Goal: Information Seeking & Learning: Check status

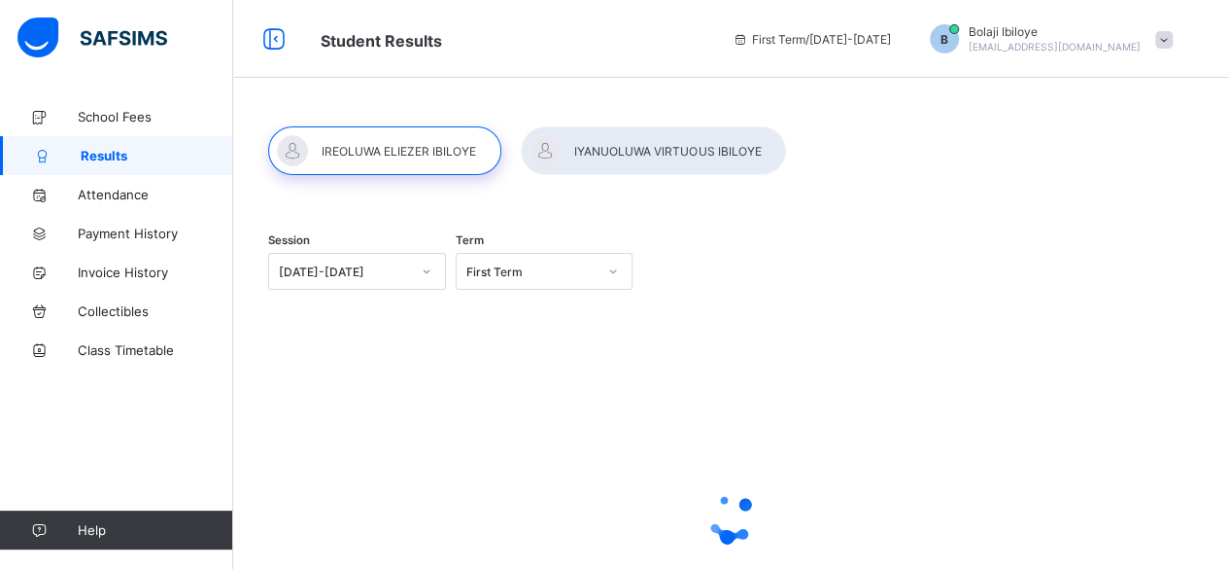
click at [397, 272] on div "[DATE]-[DATE]" at bounding box center [344, 271] width 131 height 15
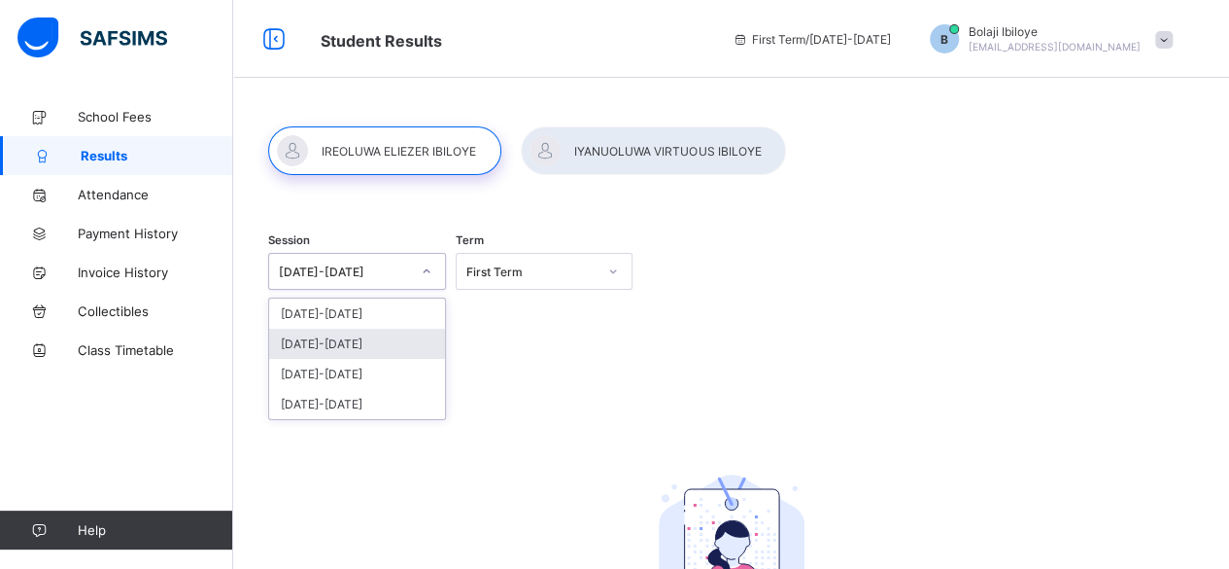
click at [359, 339] on div "[DATE]-[DATE]" at bounding box center [357, 343] width 176 height 30
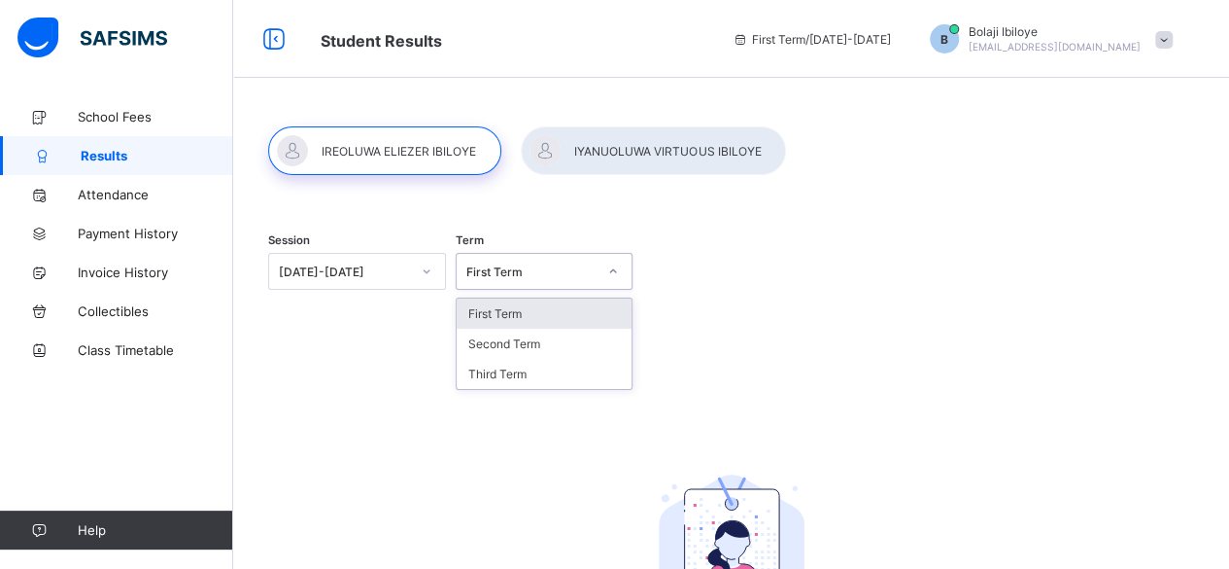
click at [526, 281] on div "First Term" at bounding box center [526, 271] width 139 height 27
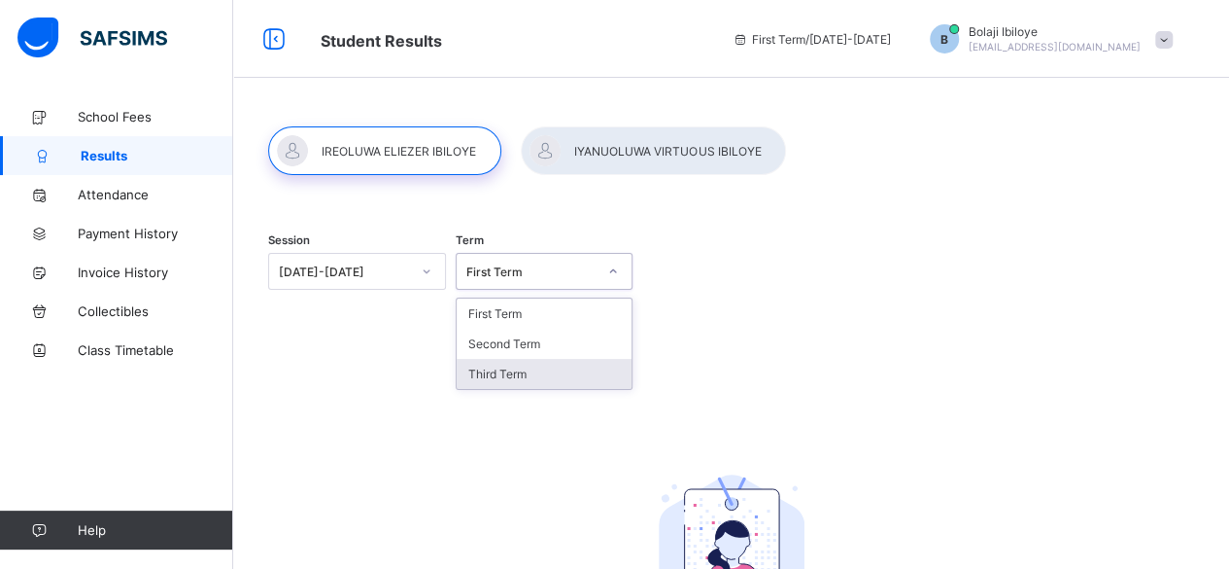
click at [500, 376] on div "Third Term" at bounding box center [545, 374] width 176 height 30
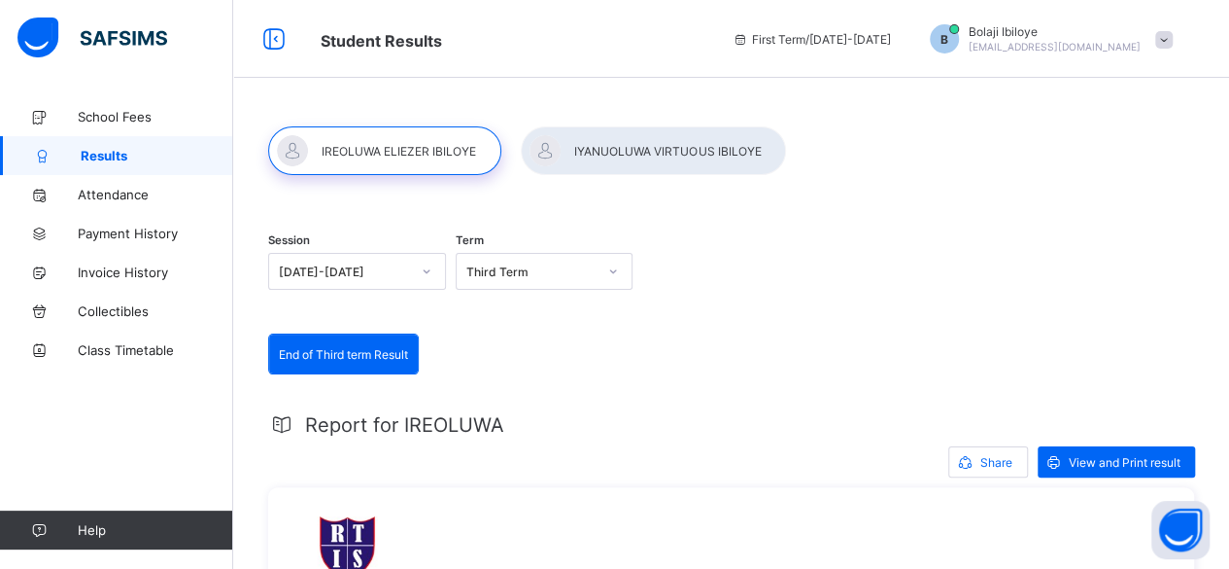
click at [599, 161] on div at bounding box center [653, 150] width 265 height 49
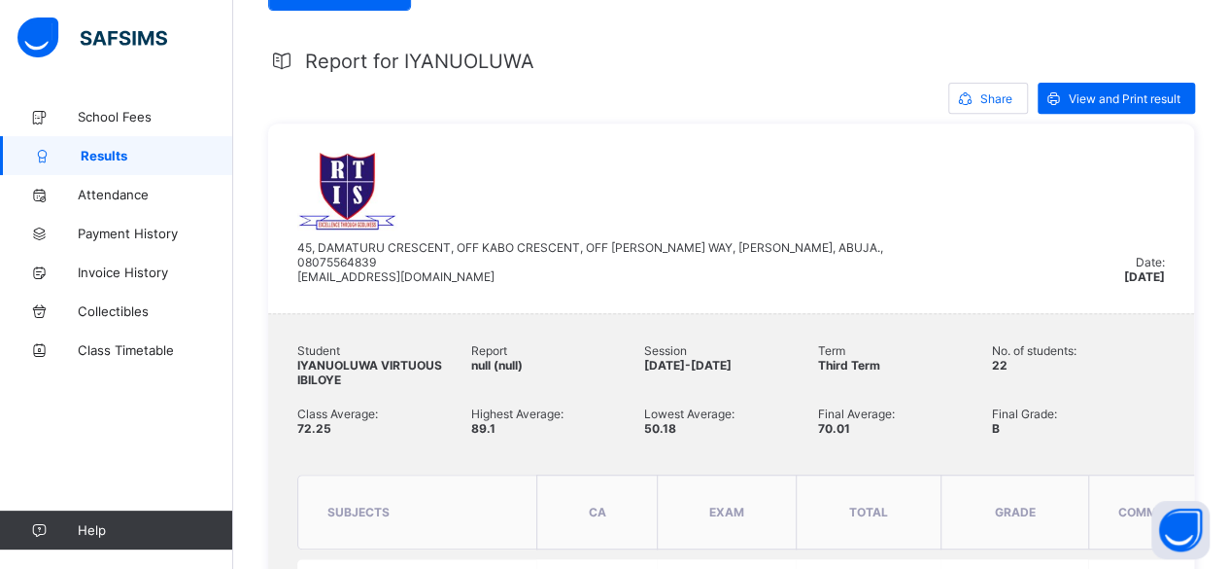
scroll to position [389, 0]
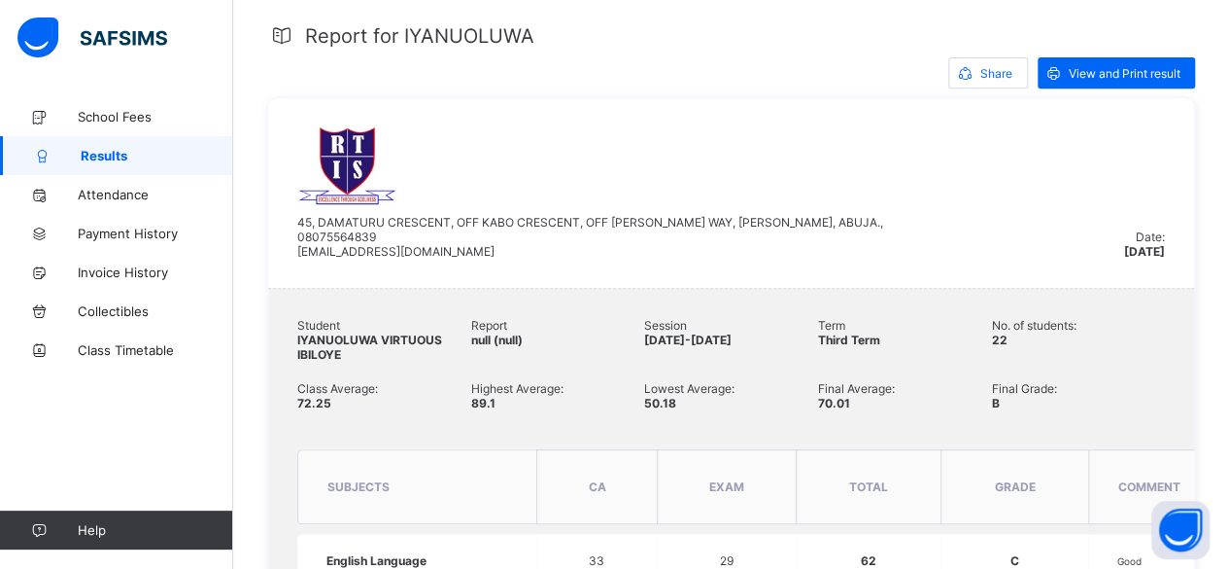
click at [904, 391] on div "Final Average: 70.01" at bounding box center [905, 395] width 174 height 29
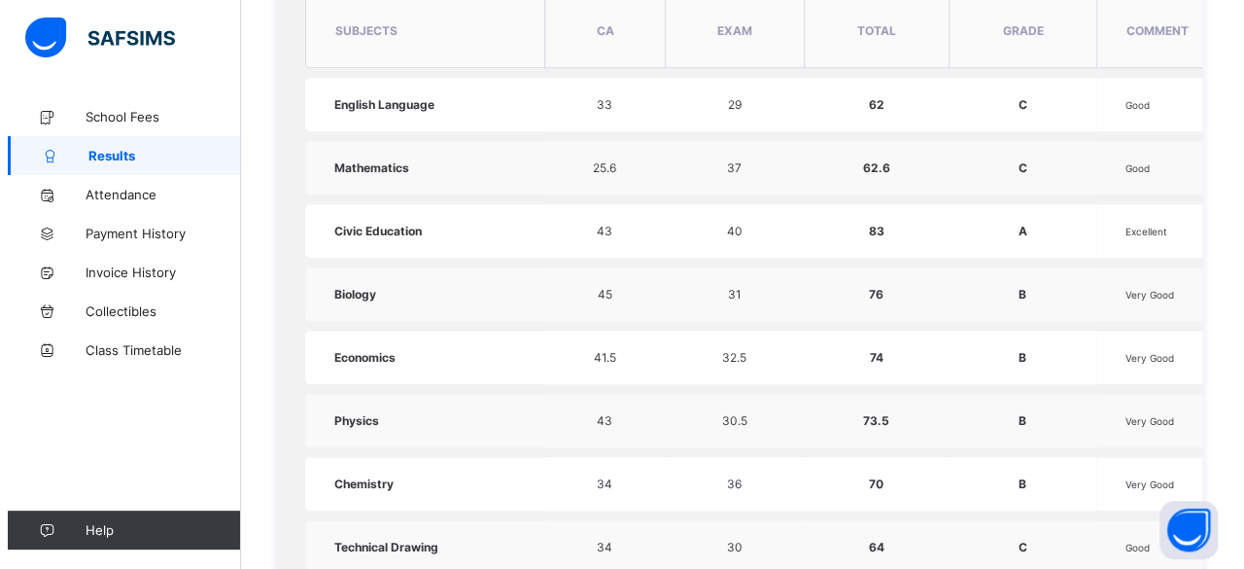
scroll to position [875, 0]
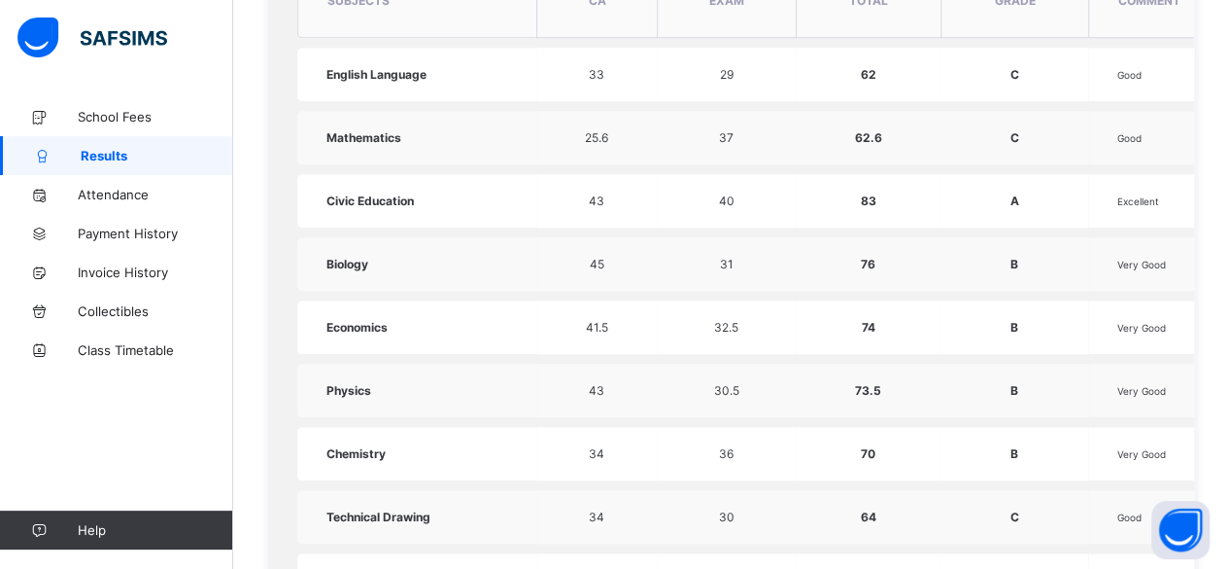
click at [336, 383] on span "Physics" at bounding box center [349, 390] width 45 height 15
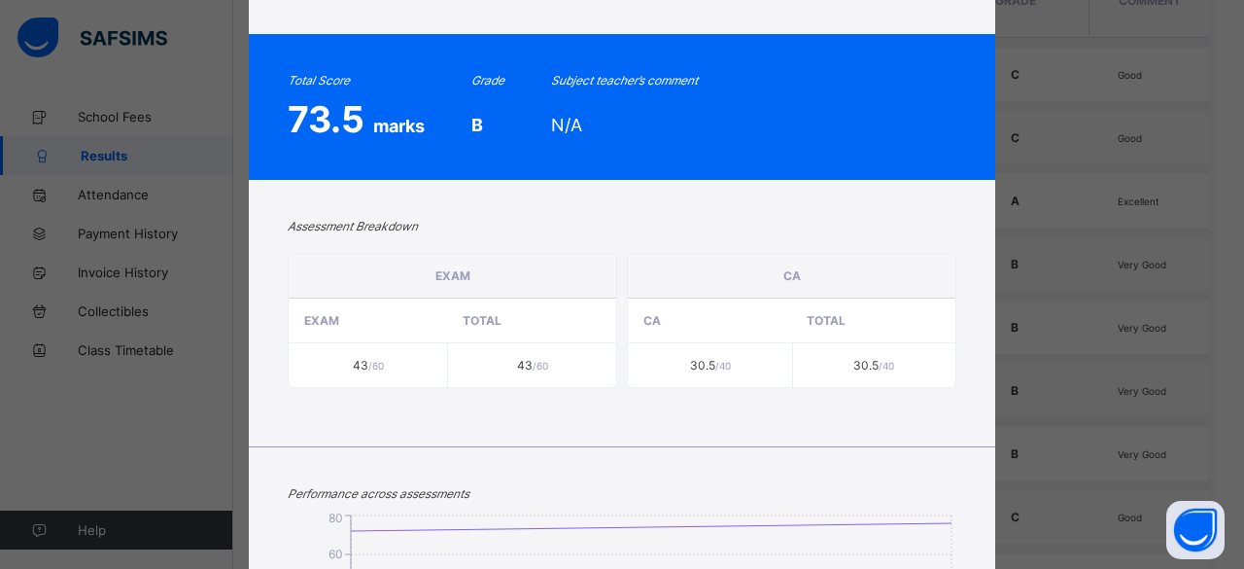
scroll to position [194, 0]
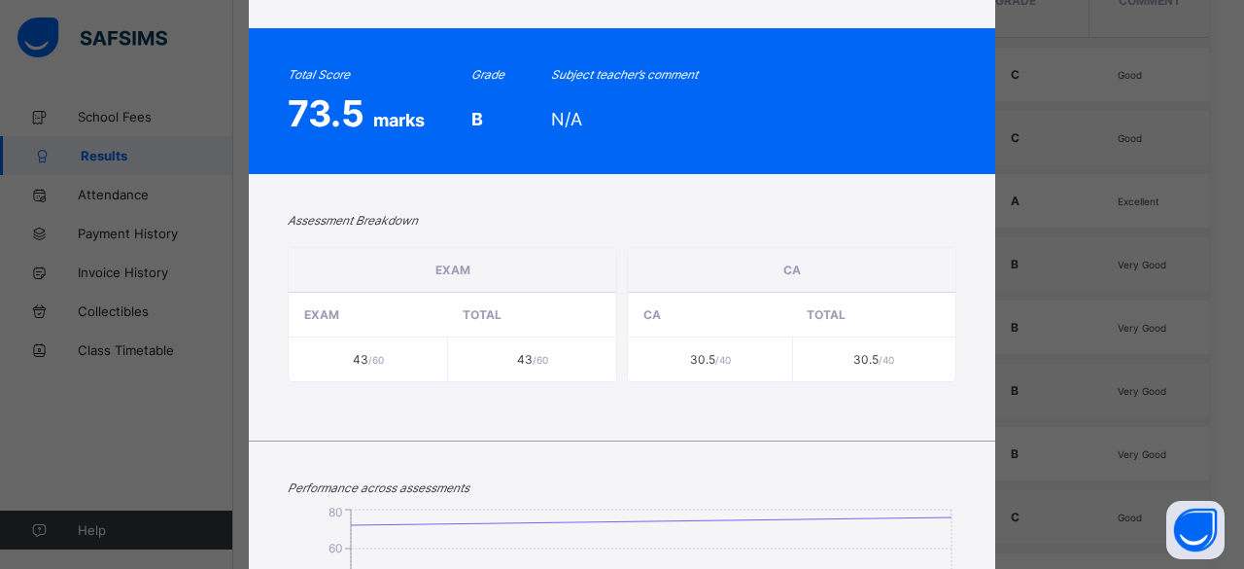
click at [192, 123] on div "IYANUOLUWA VIRTUOUS IBILOYE Physics [DATE]-[DATE] Session THIRD Term SS1 B II T…" at bounding box center [622, 284] width 1244 height 569
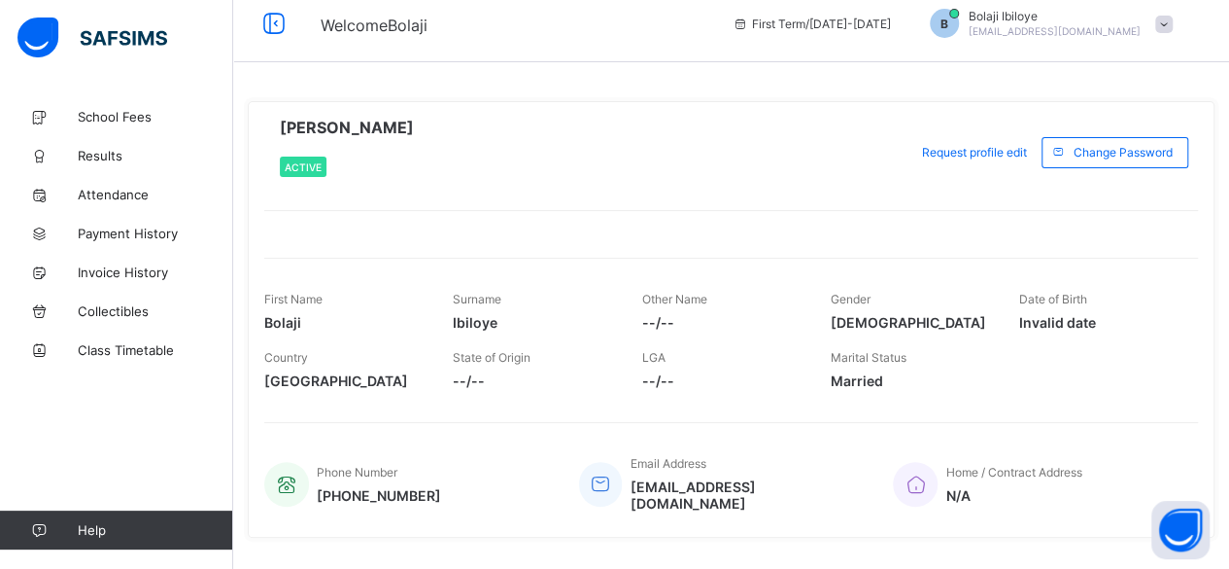
scroll to position [0, 0]
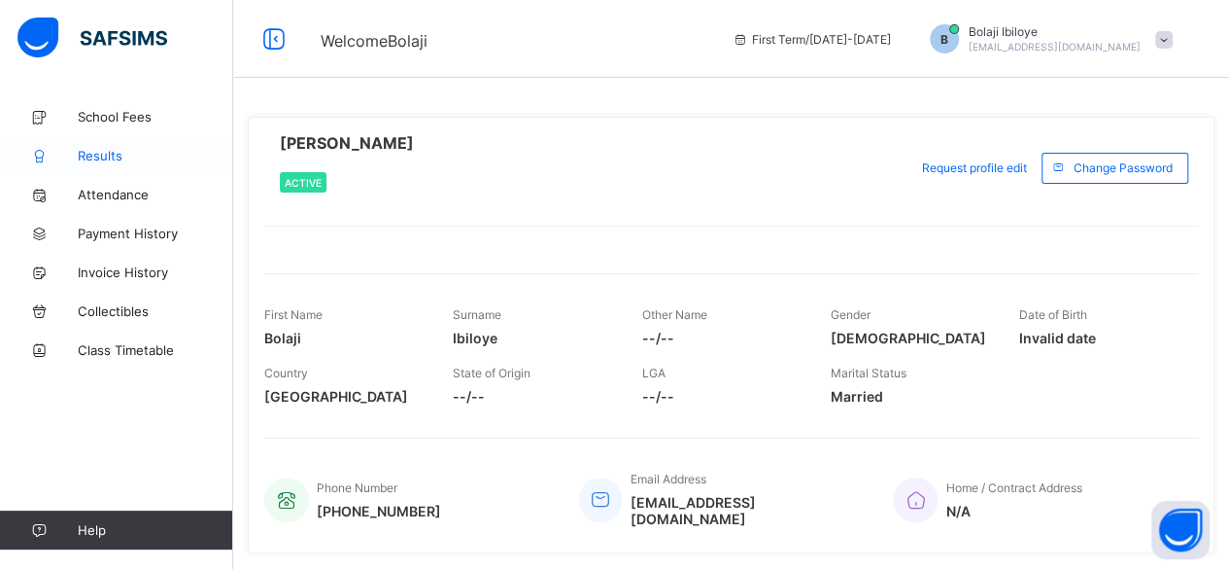
click at [84, 157] on span "Results" at bounding box center [155, 156] width 155 height 16
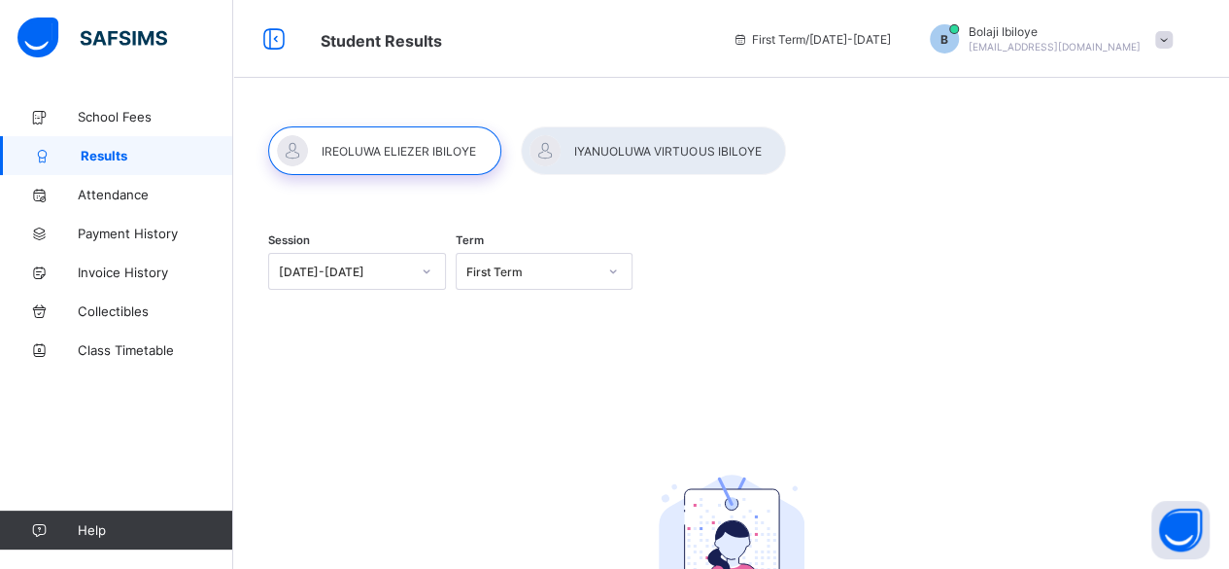
click at [356, 271] on div "[DATE]-[DATE]" at bounding box center [344, 271] width 131 height 15
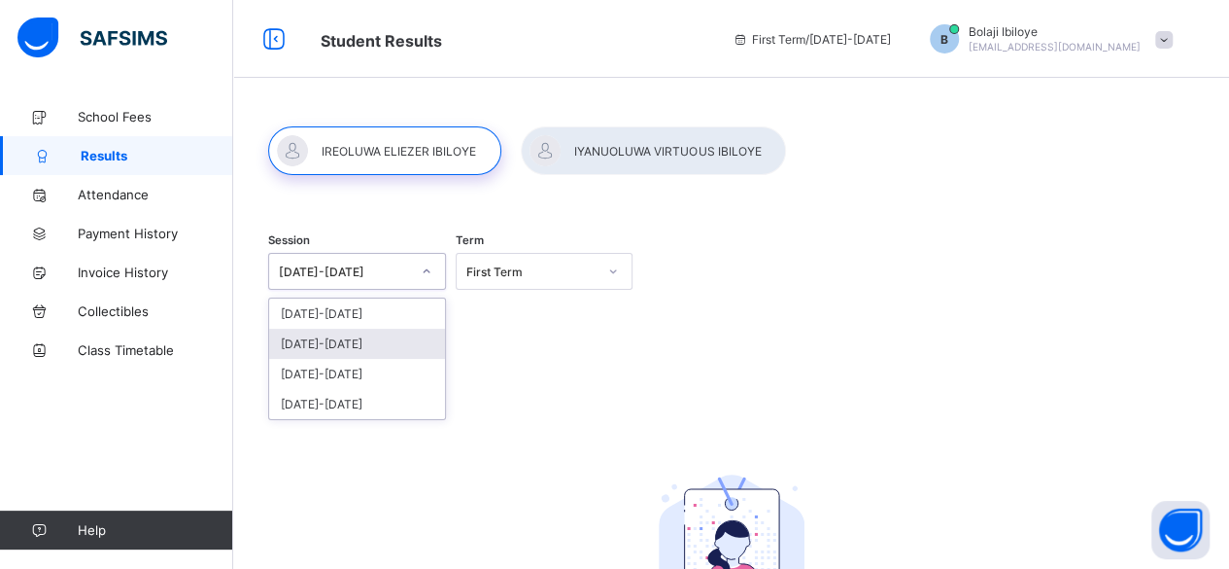
click at [345, 347] on div "[DATE]-[DATE]" at bounding box center [357, 343] width 176 height 30
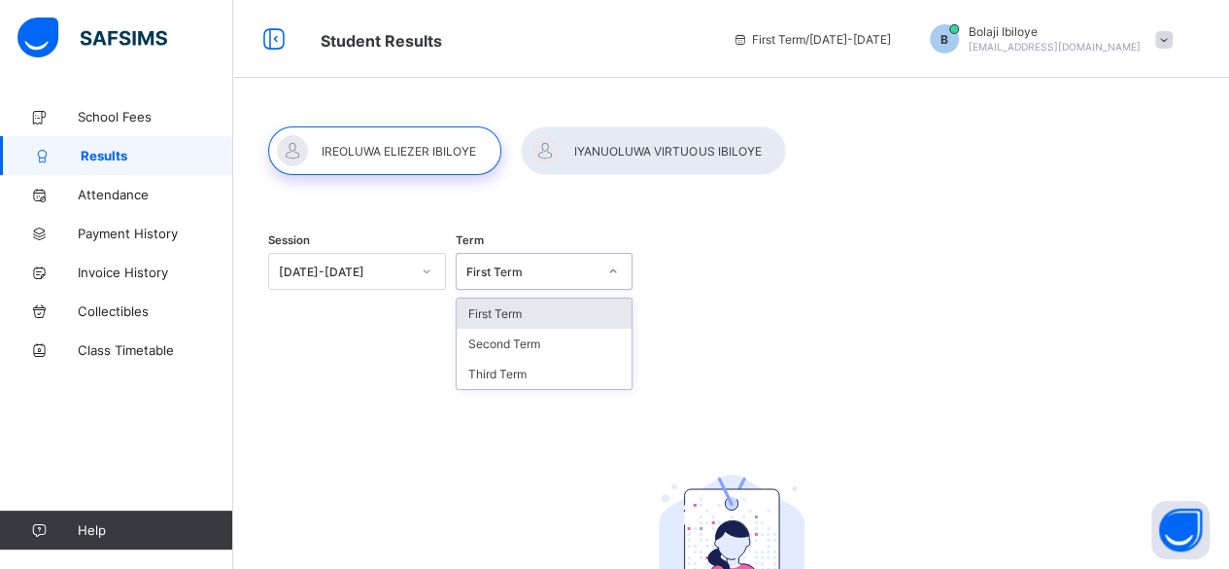
click at [536, 267] on div "First Term" at bounding box center [531, 271] width 131 height 15
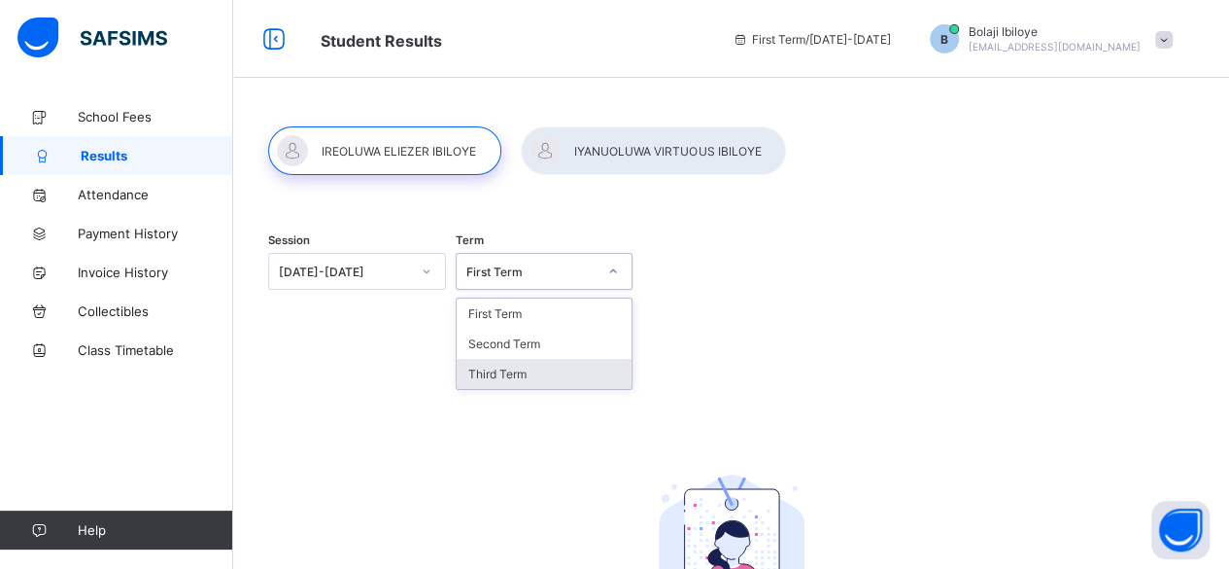
click at [524, 364] on div "Third Term" at bounding box center [545, 374] width 176 height 30
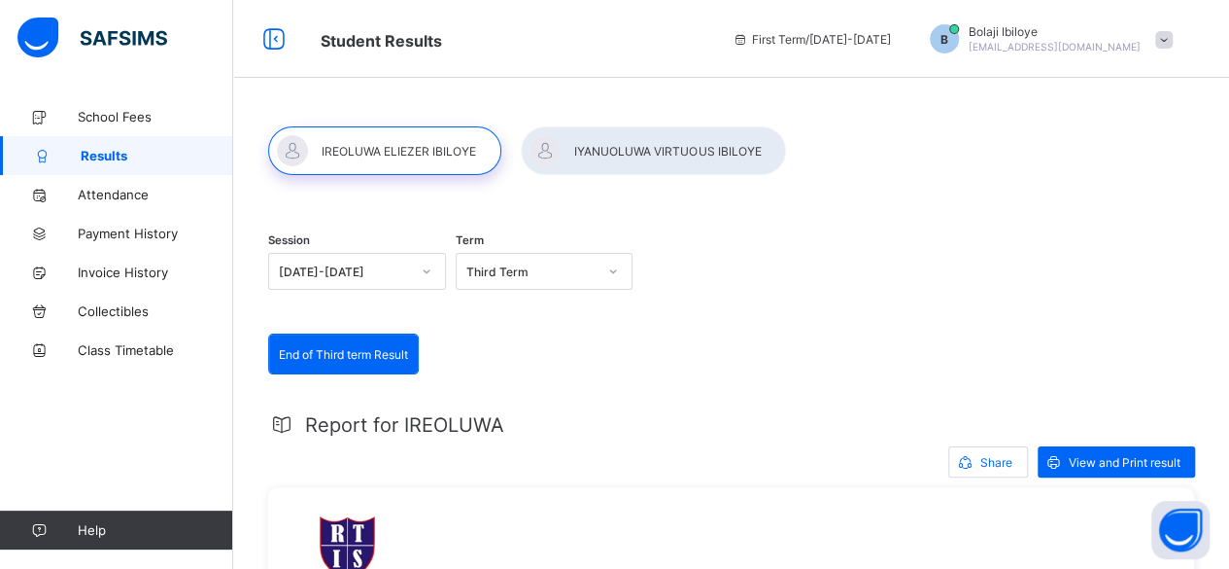
click at [651, 134] on div at bounding box center [653, 150] width 265 height 49
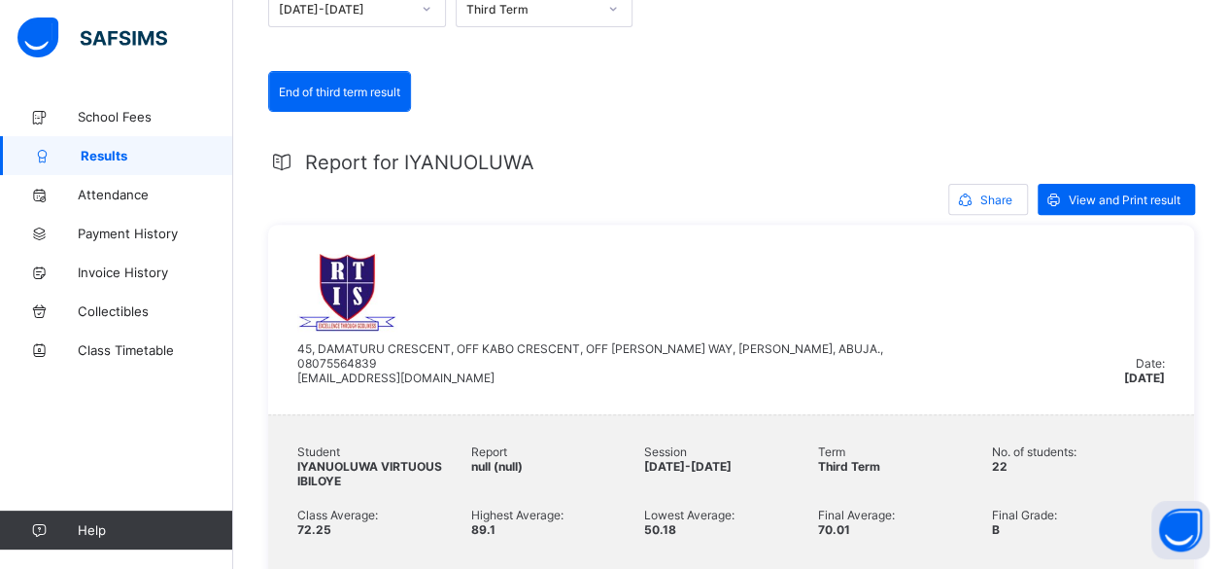
scroll to position [292, 0]
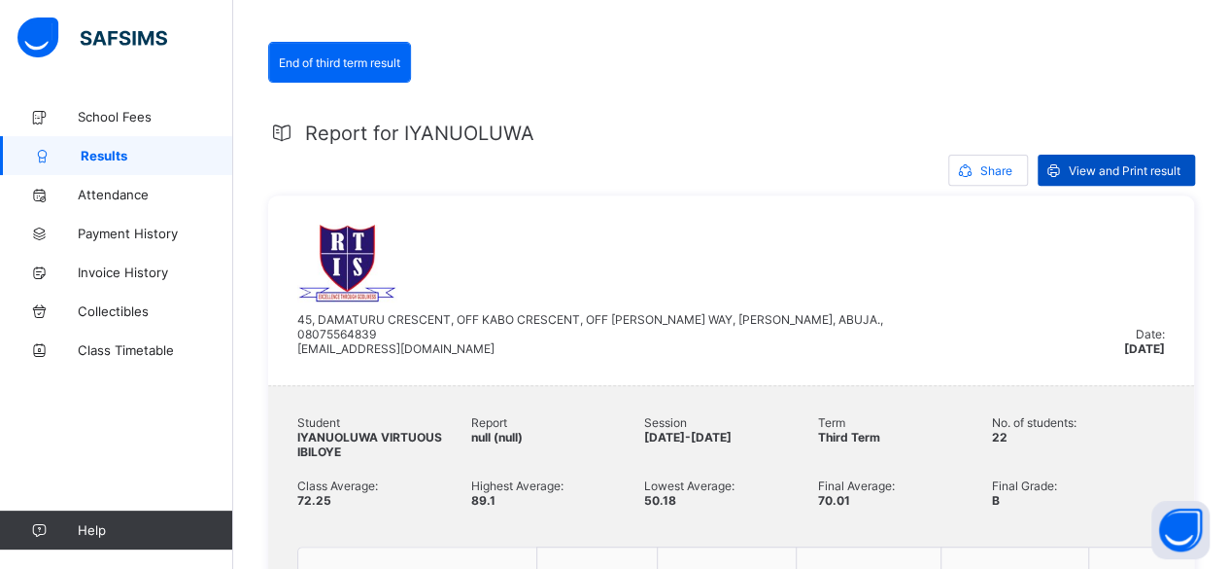
click at [1151, 170] on span "View and Print result" at bounding box center [1125, 170] width 112 height 15
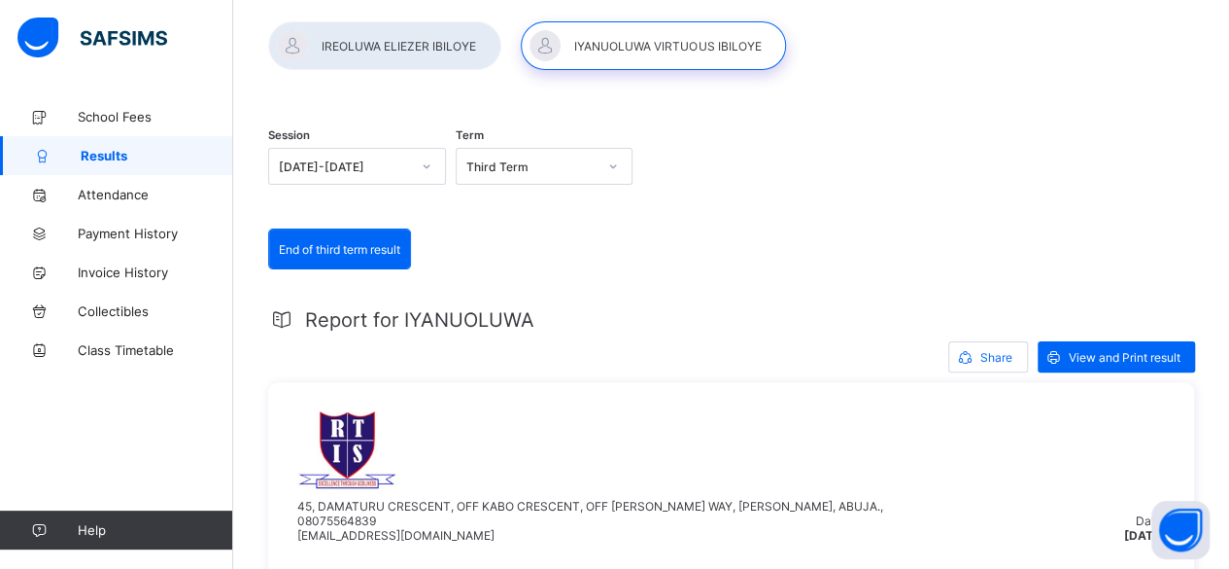
scroll to position [97, 0]
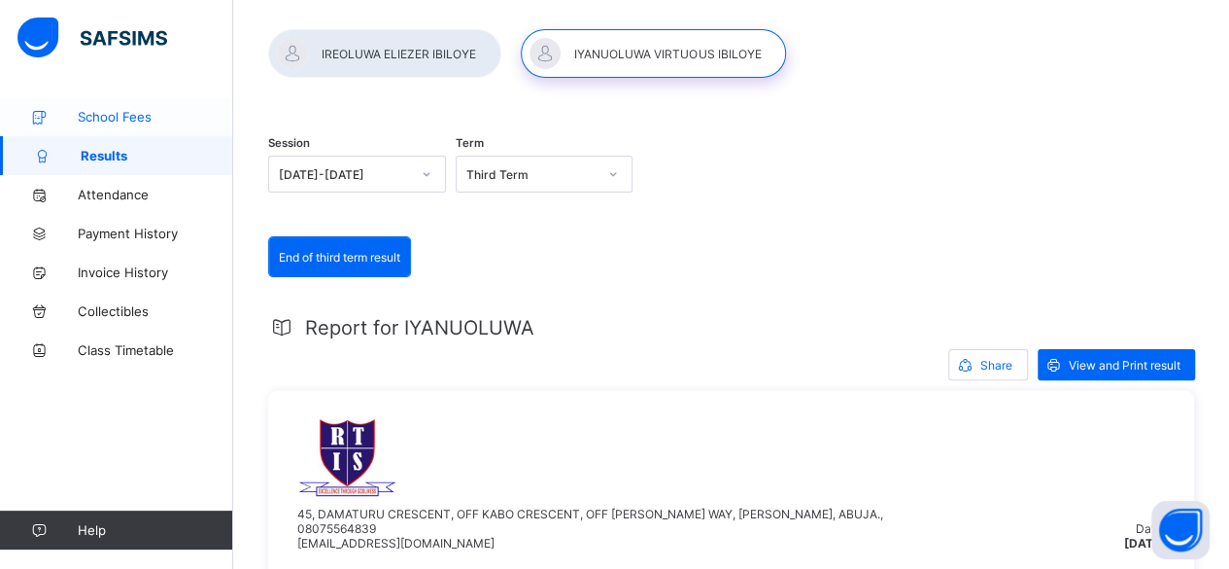
click at [108, 119] on span "School Fees" at bounding box center [155, 117] width 155 height 16
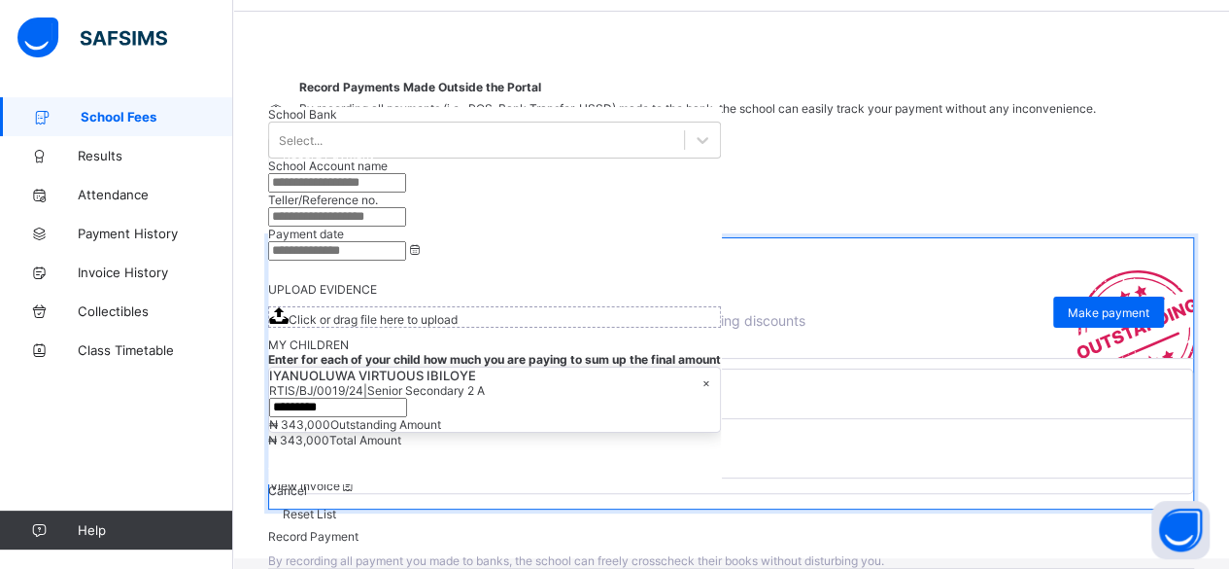
scroll to position [286, 0]
click at [292, 398] on icon at bounding box center [280, 407] width 21 height 19
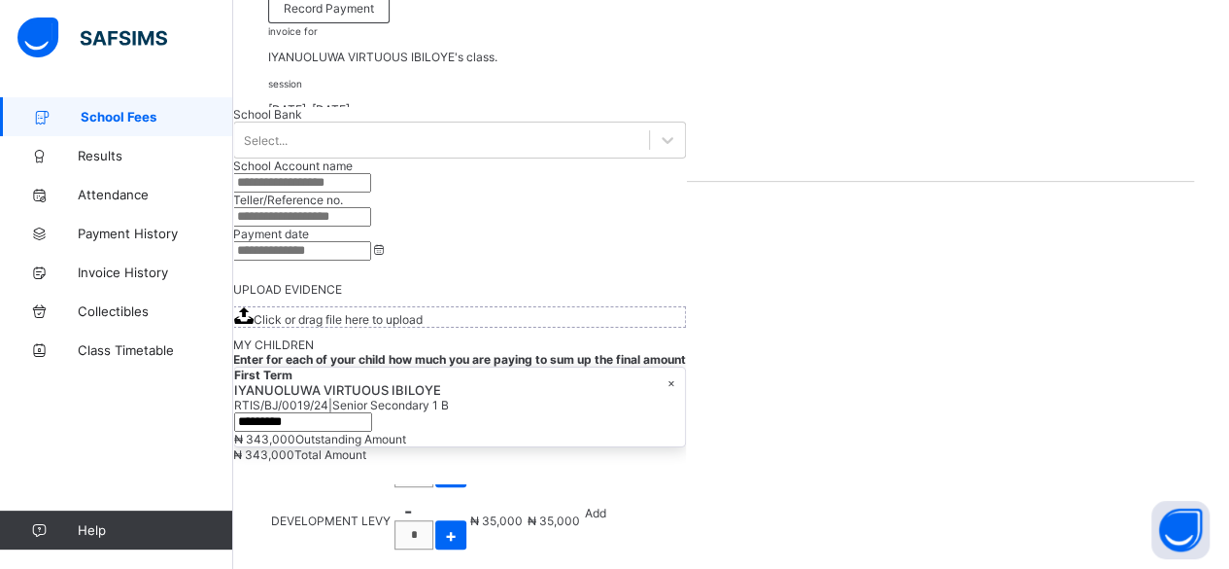
drag, startPoint x: 344, startPoint y: 344, endPoint x: 816, endPoint y: 333, distance: 472.4
click at [689, 237] on tr "MEDICALS 1 ₦ 8,000 ₦ 8,000" at bounding box center [479, 229] width 419 height 17
drag, startPoint x: 359, startPoint y: 372, endPoint x: 781, endPoint y: 367, distance: 422.8
click at [689, 274] on tr "UTILITIES 1 ₦ 10,000 ₦ 10,000" at bounding box center [479, 266] width 419 height 17
drag, startPoint x: 362, startPoint y: 387, endPoint x: 503, endPoint y: 388, distance: 141.9
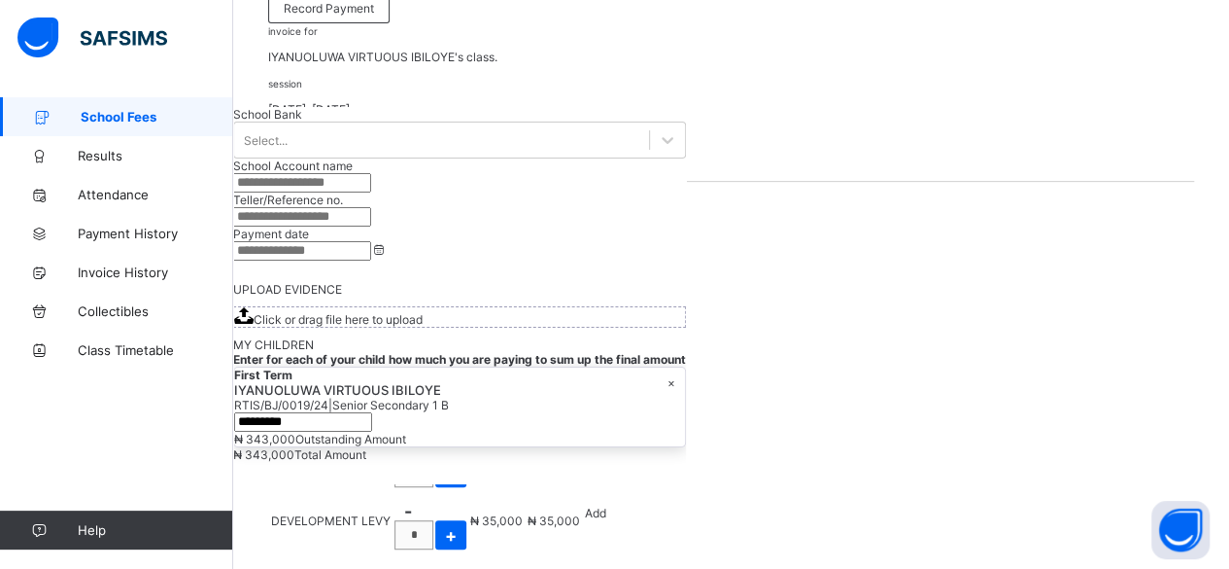
click at [503, 292] on div "CHRISTMAS PARTY" at bounding box center [403, 284] width 265 height 15
drag, startPoint x: 377, startPoint y: 410, endPoint x: 480, endPoint y: 407, distance: 103.1
click at [480, 310] on div "PRACTICALS" at bounding box center [403, 302] width 265 height 15
drag, startPoint x: 430, startPoint y: 425, endPoint x: 833, endPoint y: 417, distance: 403.4
click at [689, 329] on tr "CUSTOMIZED EXERCISE BOOKS & TEXTBOOKS 1 ₦ 75,000 ₦ 75,000" at bounding box center [479, 321] width 419 height 17
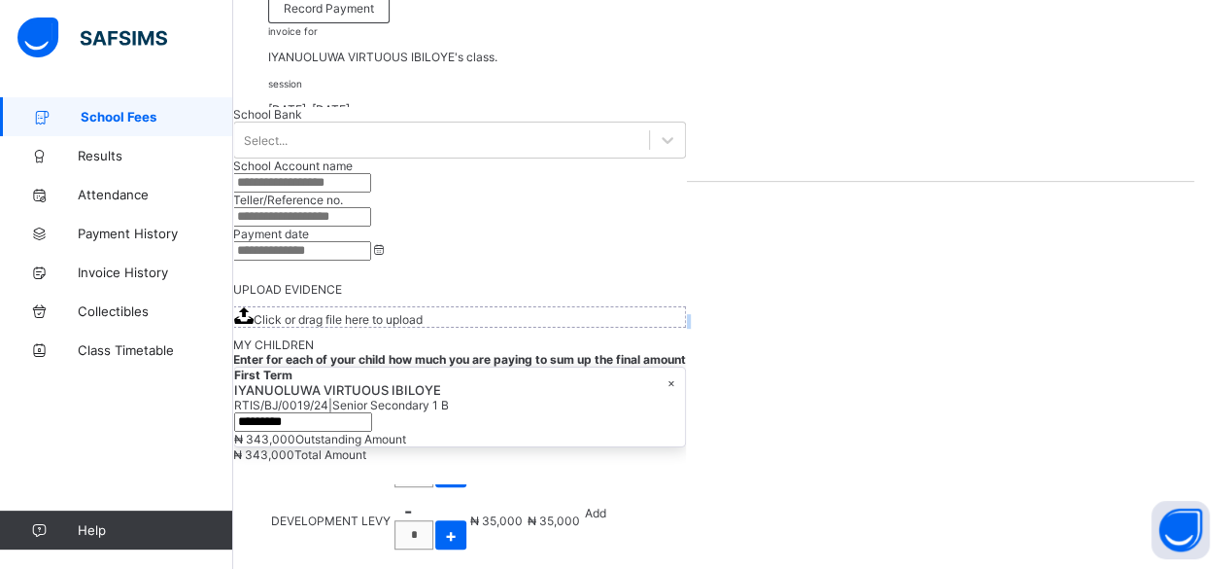
drag, startPoint x: 412, startPoint y: 439, endPoint x: 821, endPoint y: 423, distance: 409.5
click at [691, 350] on table "item qty unit price amount TUITION 1 ₦ 200,000 ₦ 200,000 MEDICALS 1 ₦ 8,000 ₦ 8…" at bounding box center [479, 266] width 423 height 168
click at [734, 471] on div "invoice for IYANUOLUWA VIRTUOUS IBILOYE's class. session [DATE]-[DATE] term Fir…" at bounding box center [731, 428] width 926 height 811
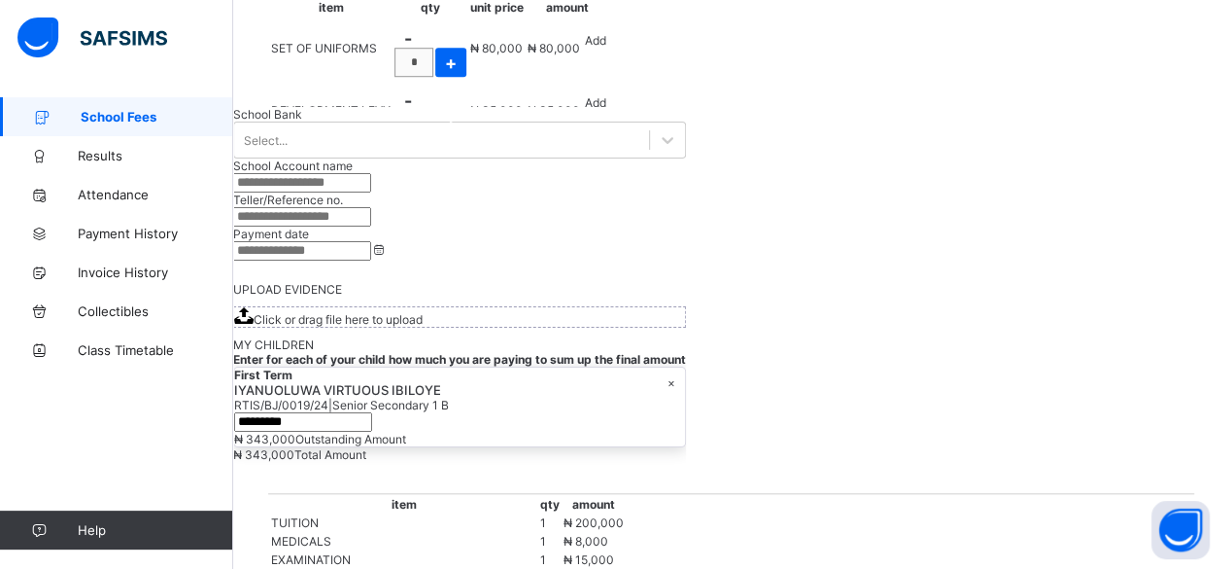
scroll to position [599, 0]
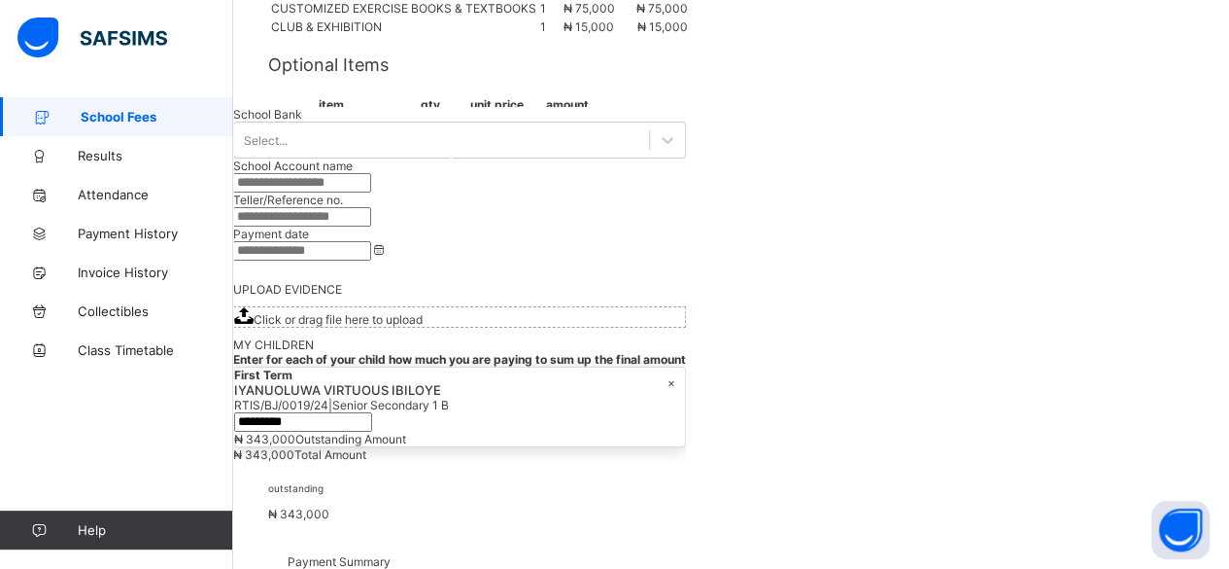
click at [365, 164] on div "SET OF UNIFORMS" at bounding box center [331, 145] width 120 height 38
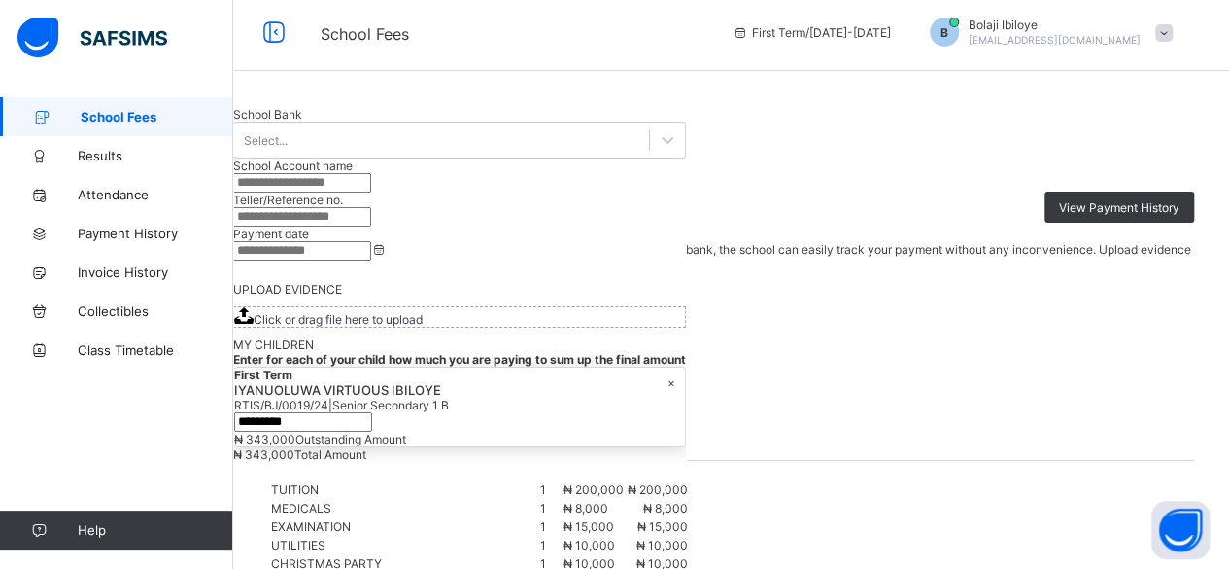
scroll to position [0, 0]
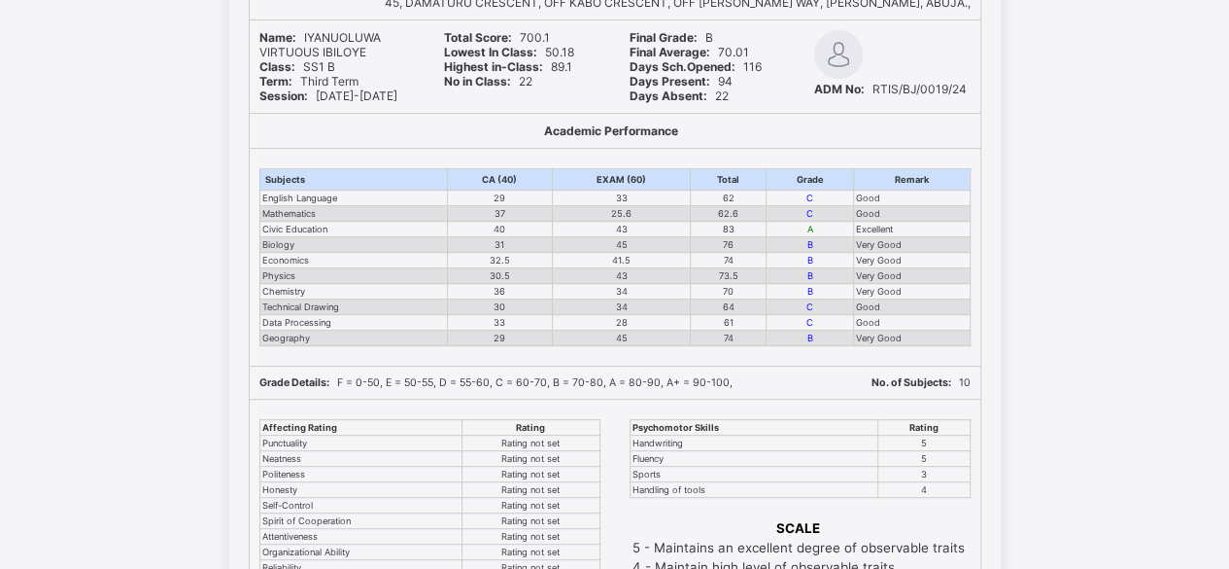
scroll to position [103, 0]
